Goal: Information Seeking & Learning: Learn about a topic

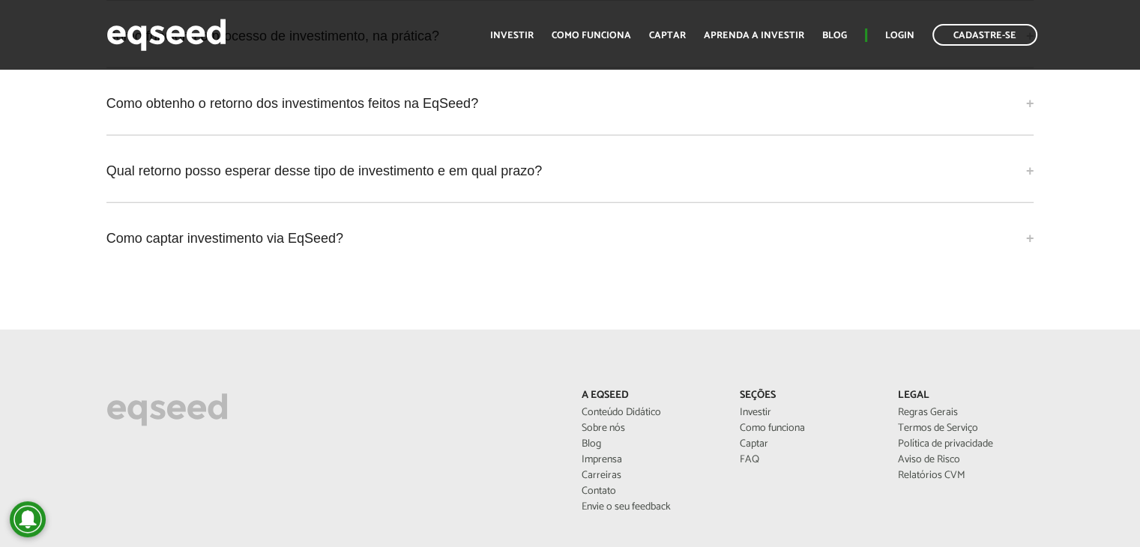
scroll to position [3946, 0]
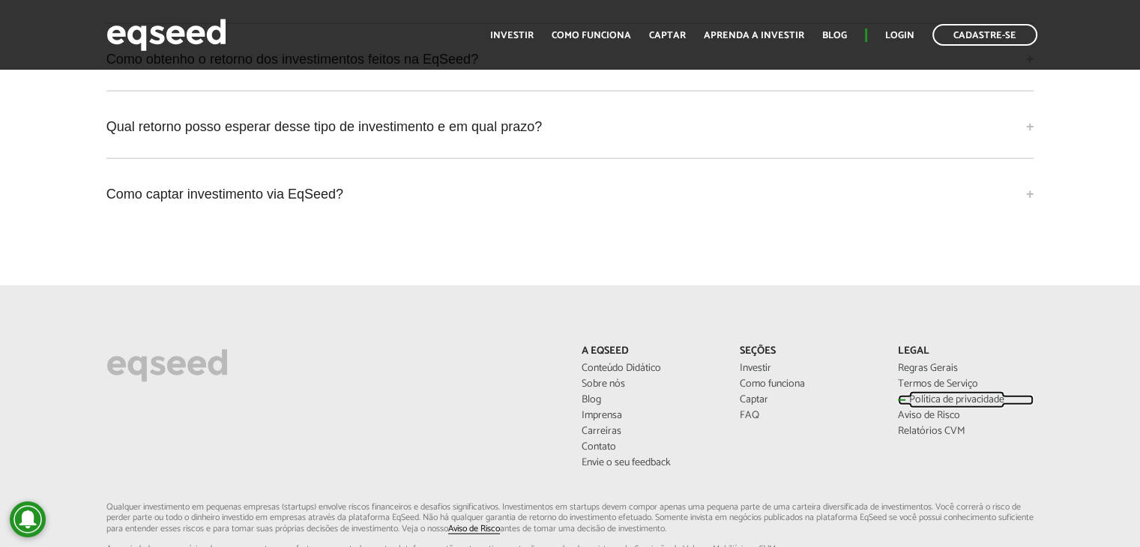
click at [975, 395] on link "Política de privacidade" at bounding box center [966, 400] width 136 height 10
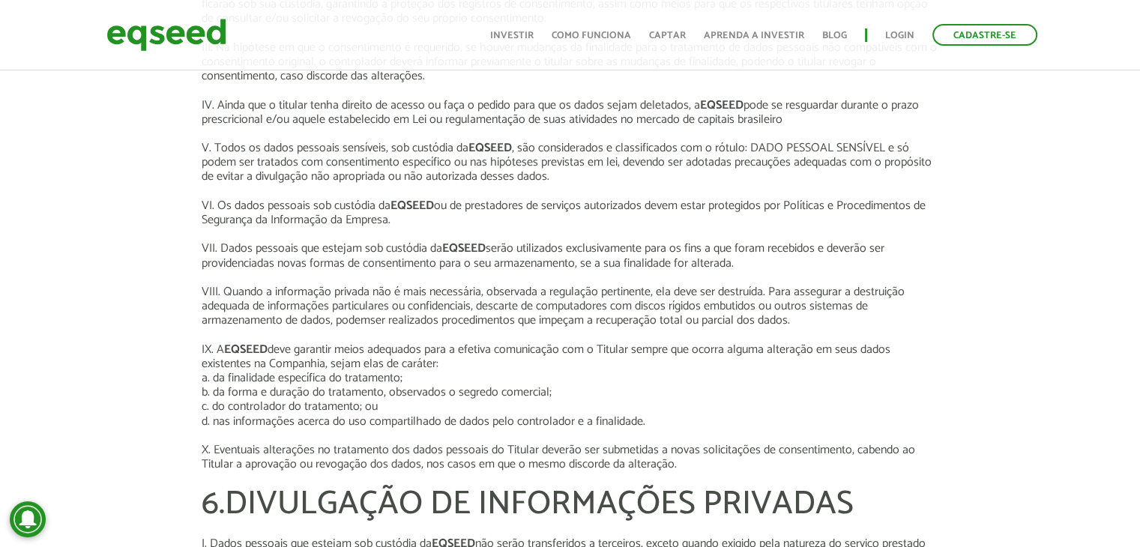
scroll to position [1469, 0]
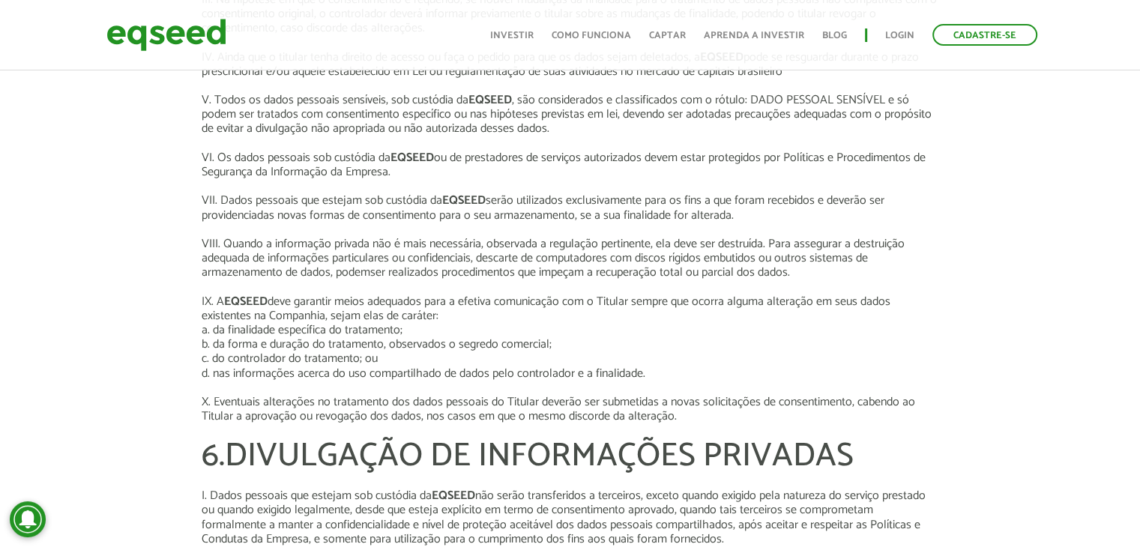
click at [900, 228] on p at bounding box center [571, 230] width 738 height 14
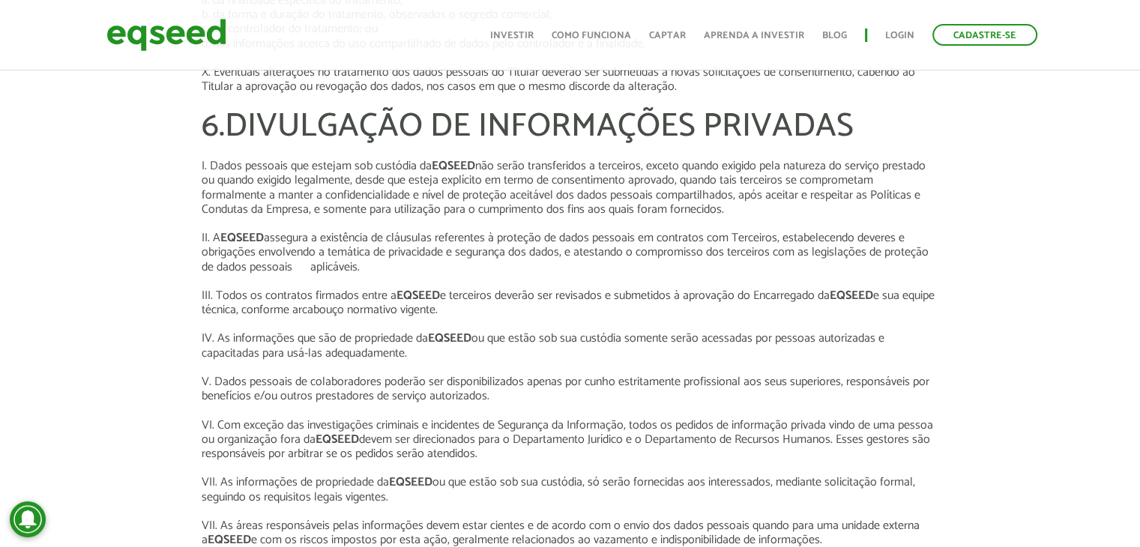
scroll to position [1769, 0]
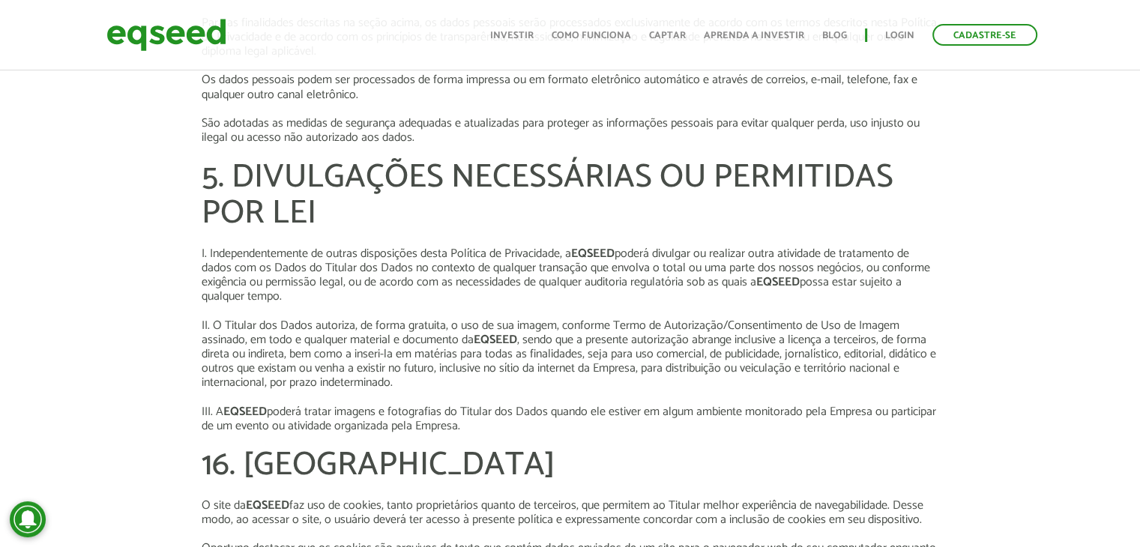
scroll to position [4588, 0]
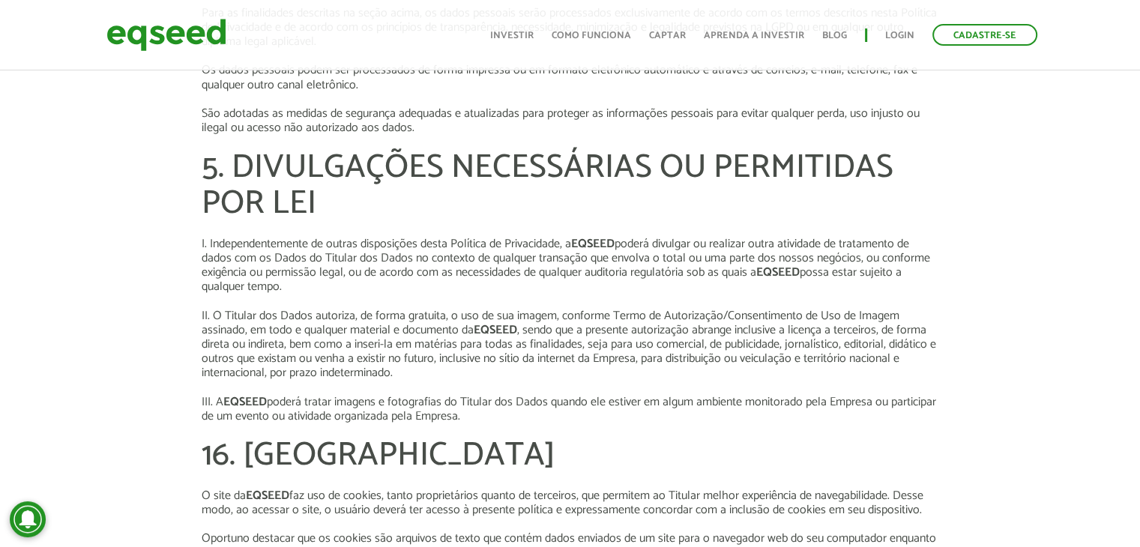
click at [706, 343] on p "II. O Titular dos Dados autoriza, de forma gratuita, o uso de sua imagem, confo…" at bounding box center [571, 345] width 738 height 72
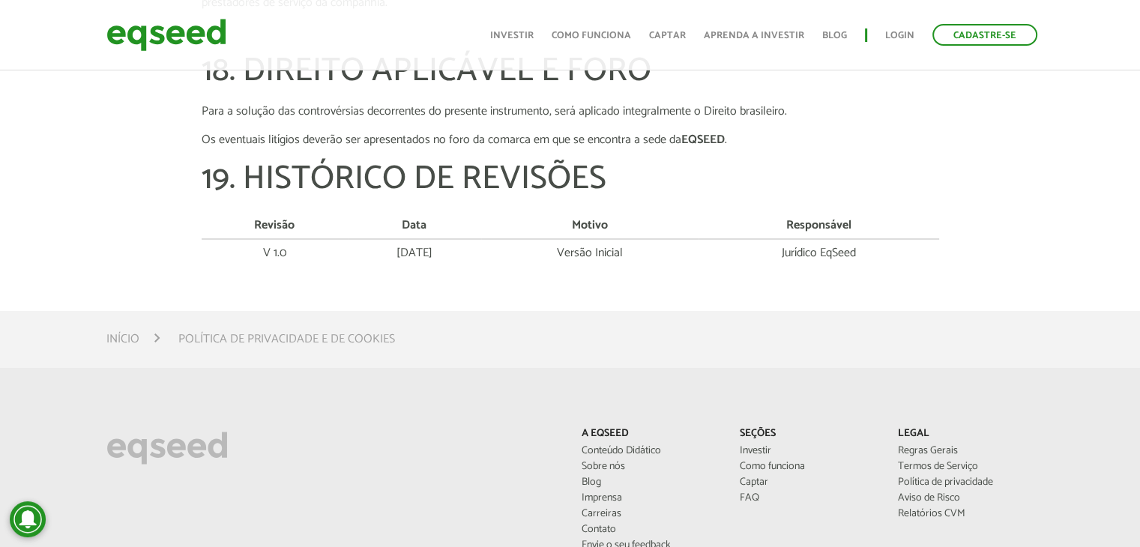
scroll to position [5488, 0]
